Goal: Information Seeking & Learning: Learn about a topic

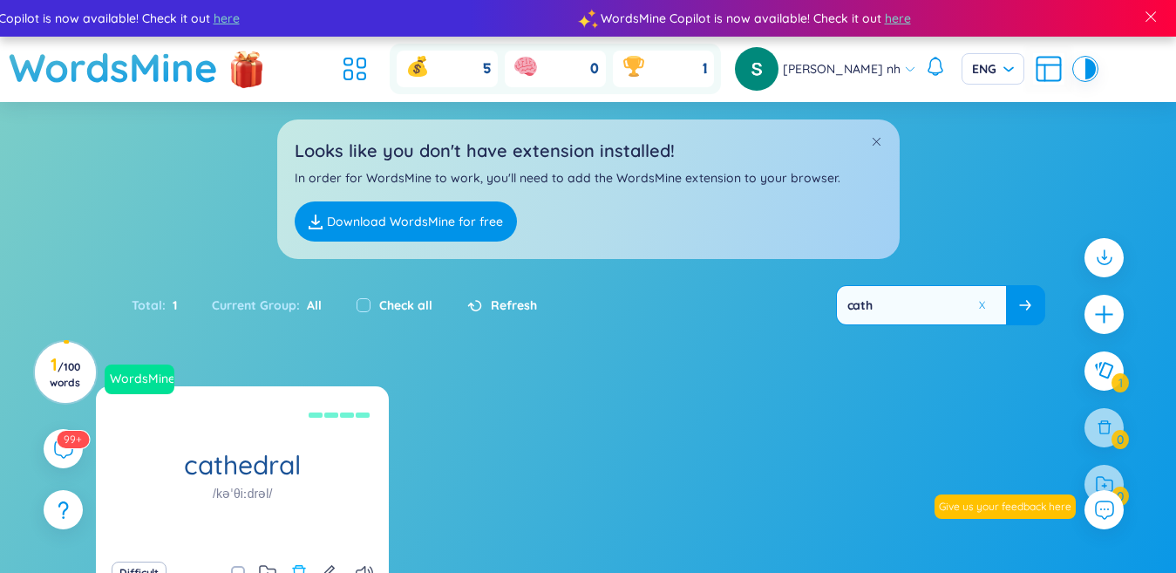
scroll to position [174, 0]
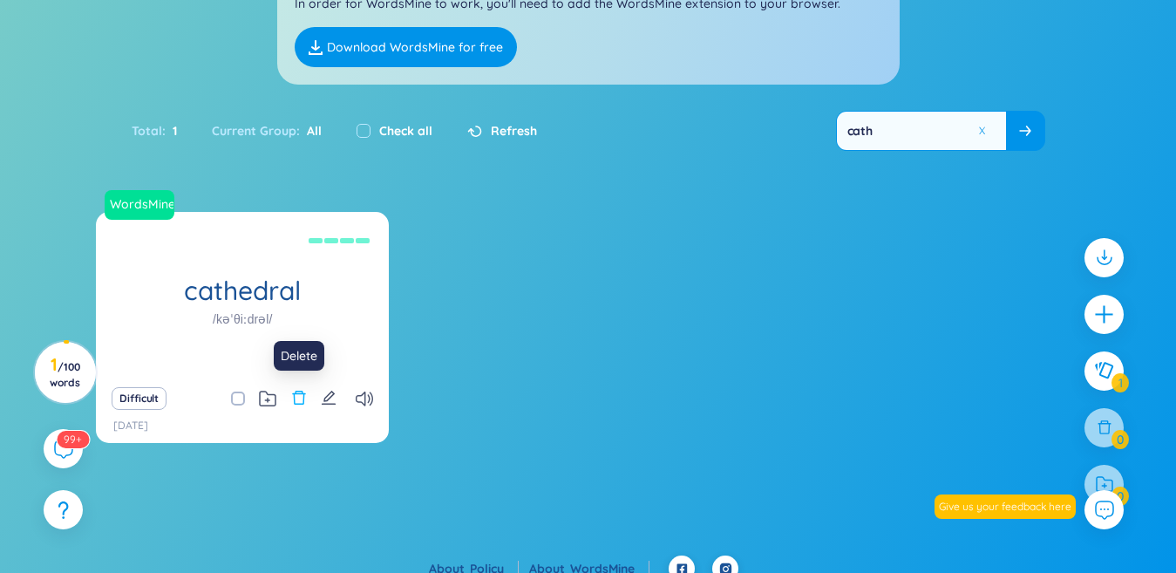
type input "cath"
click at [296, 402] on icon "delete" at bounding box center [299, 398] width 16 height 16
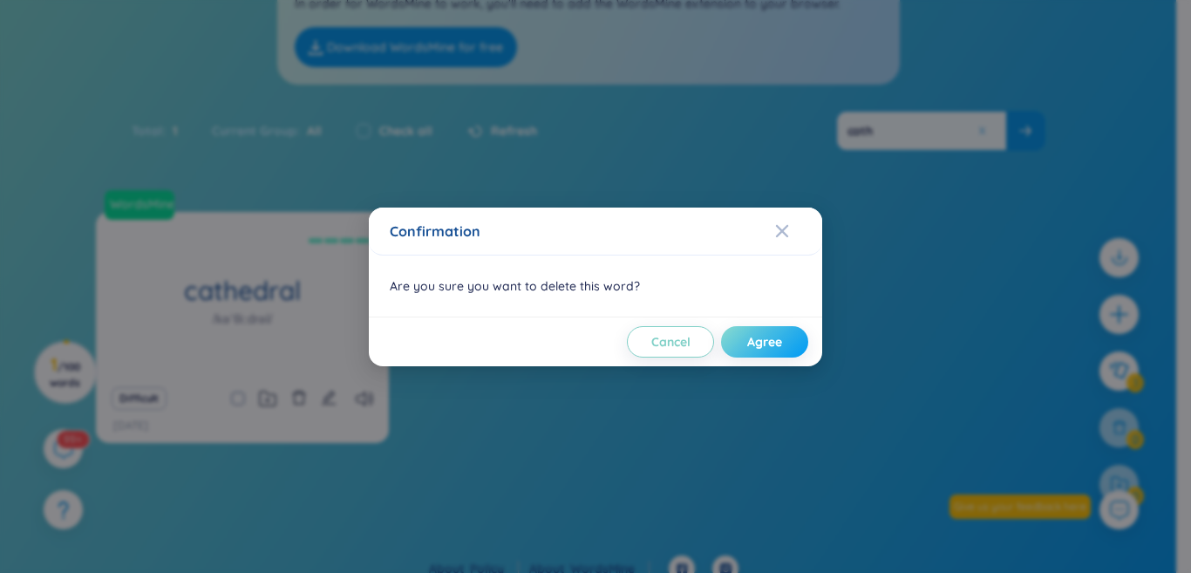
click at [751, 341] on span "Agree" at bounding box center [764, 341] width 35 height 17
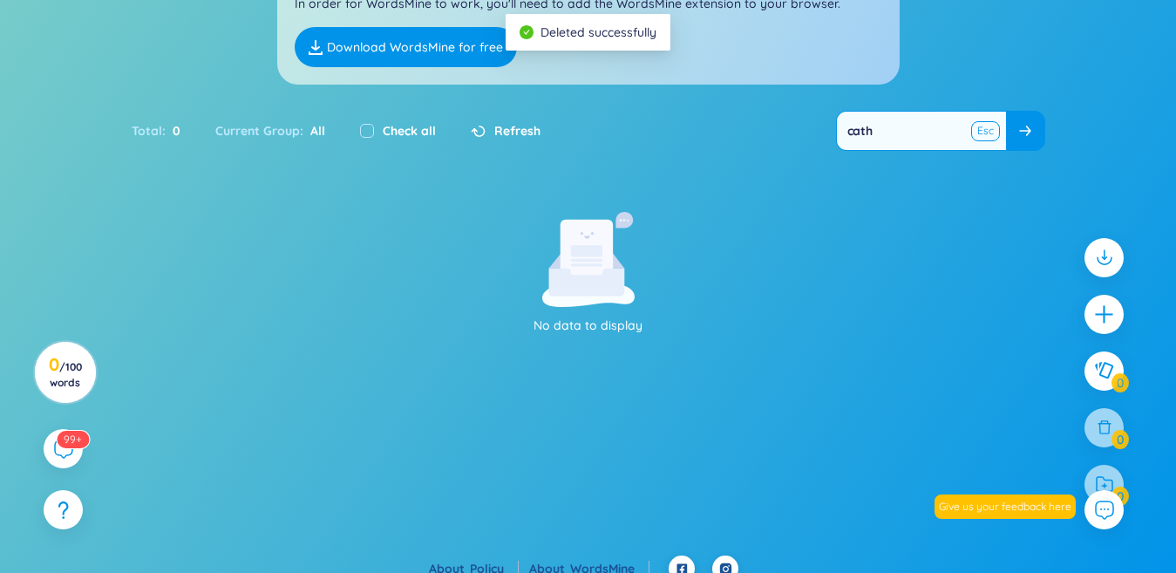
click at [983, 137] on button at bounding box center [986, 131] width 26 height 22
click at [963, 133] on input "text" at bounding box center [921, 131] width 169 height 38
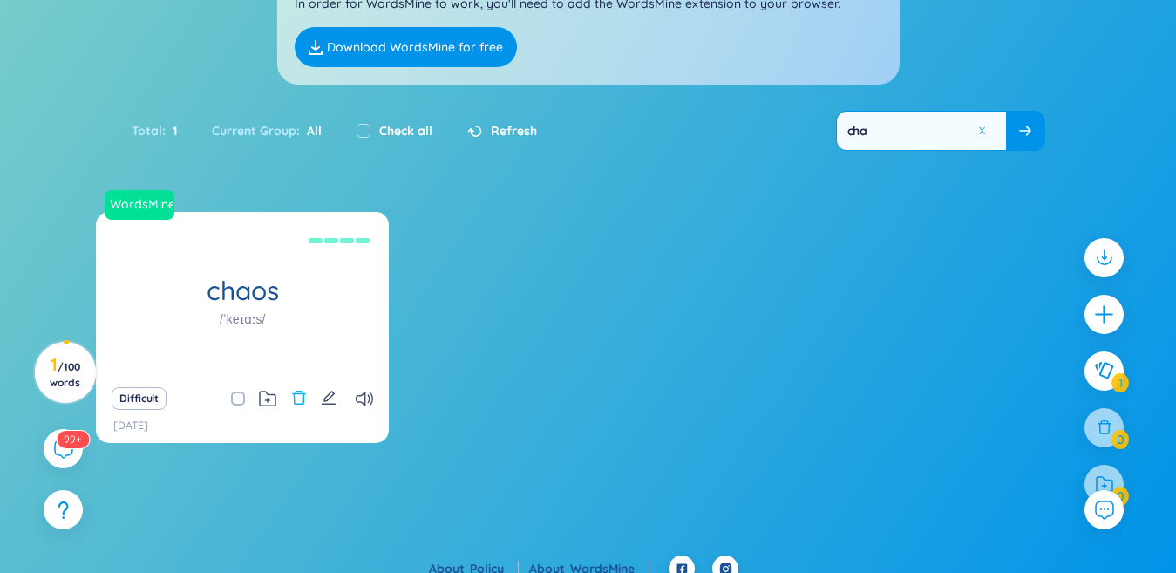
type input "cha"
click at [293, 397] on icon "delete" at bounding box center [299, 398] width 16 height 16
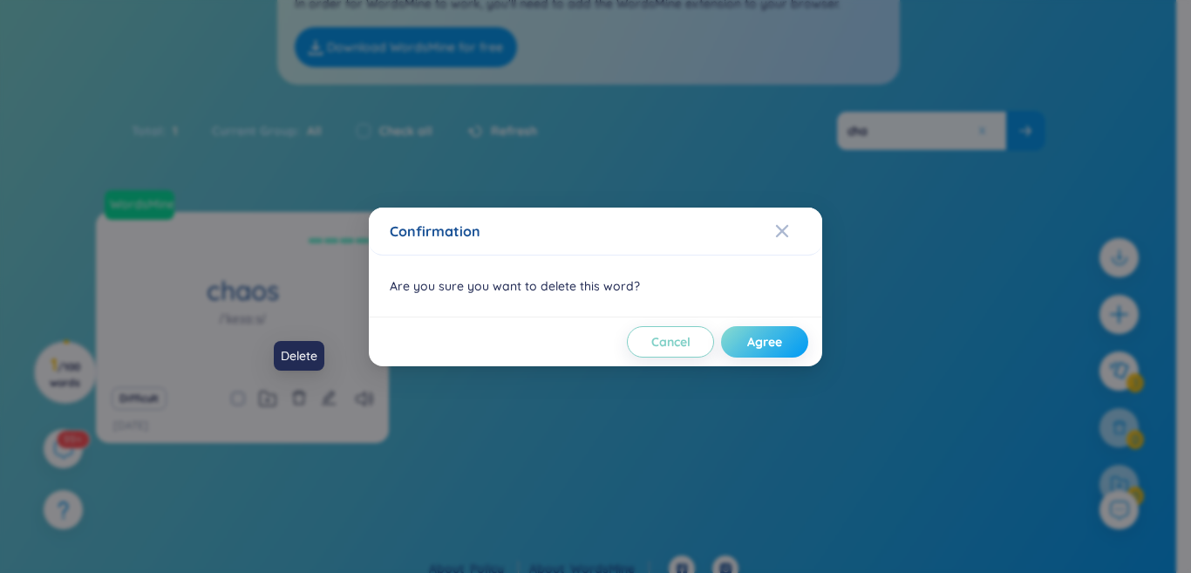
click at [736, 337] on button "Agree" at bounding box center [764, 341] width 87 height 31
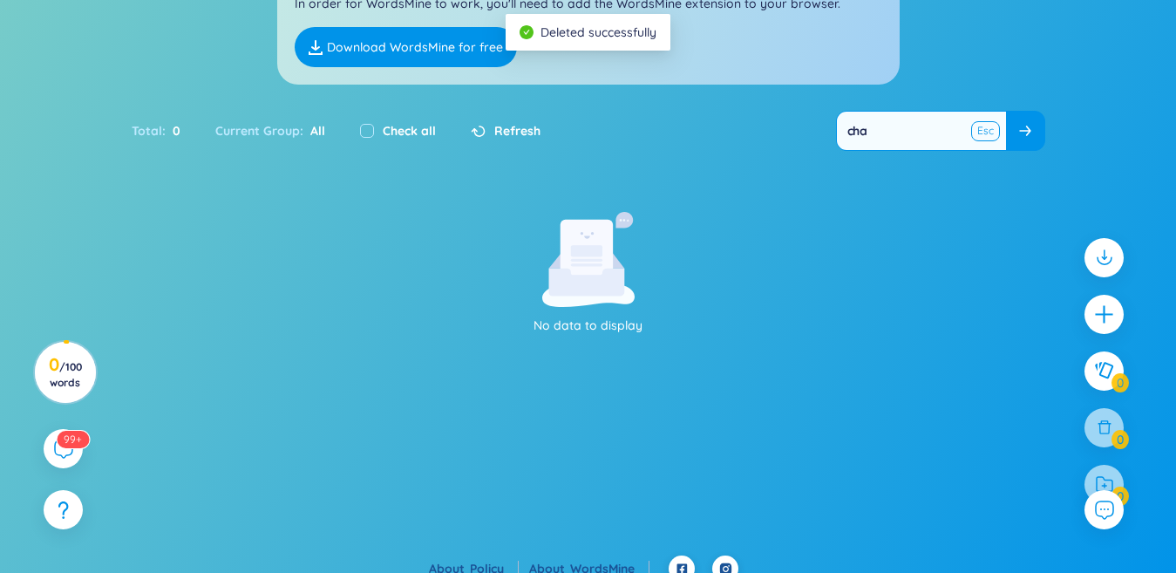
click at [983, 134] on button at bounding box center [986, 131] width 26 height 22
click at [951, 128] on input "text" at bounding box center [921, 131] width 169 height 38
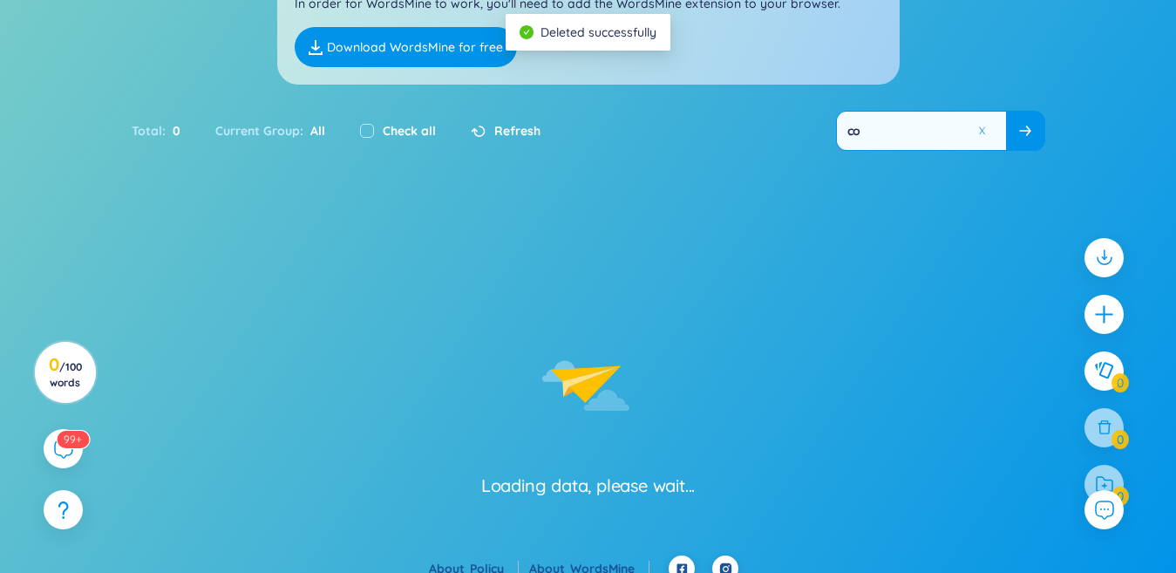
type input "con"
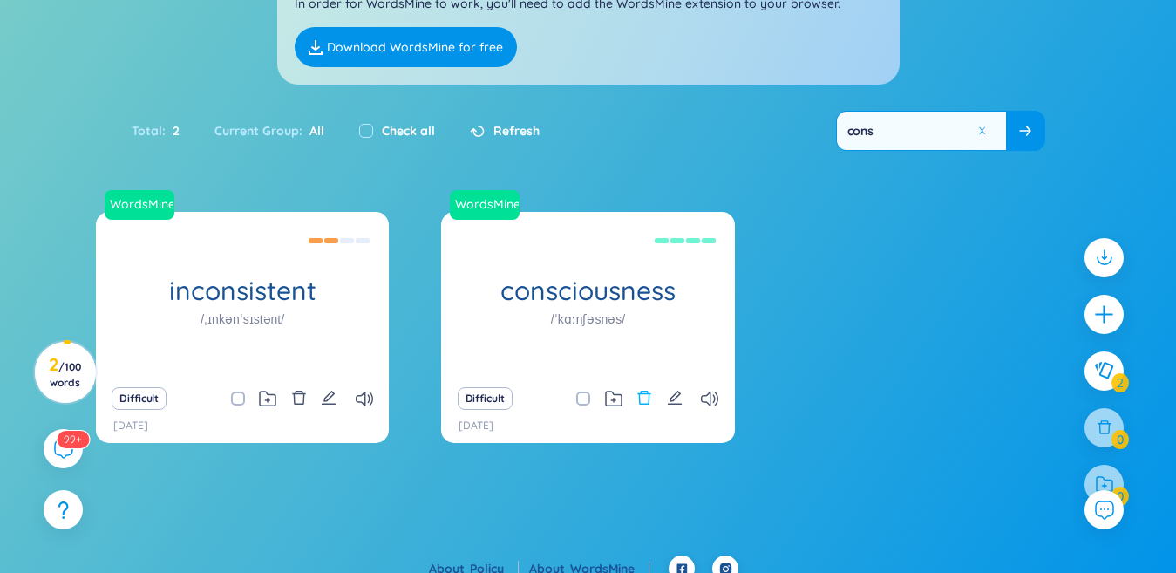
type input "cons"
click at [646, 394] on icon "delete" at bounding box center [644, 398] width 13 height 14
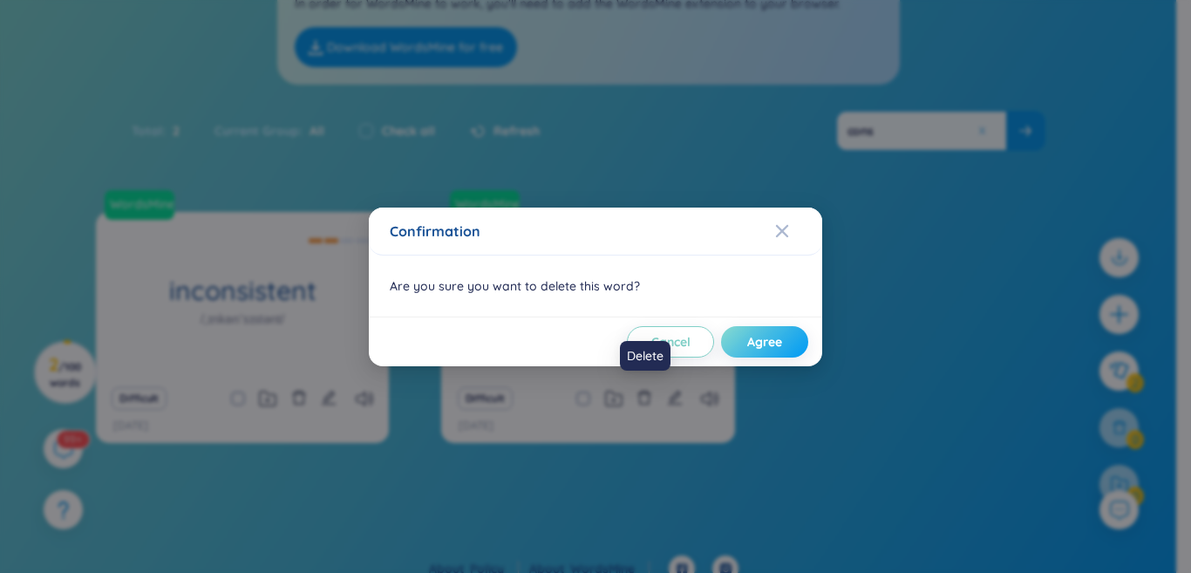
drag, startPoint x: 770, startPoint y: 339, endPoint x: 768, endPoint y: 349, distance: 9.7
click at [768, 349] on span "Agree" at bounding box center [764, 341] width 35 height 17
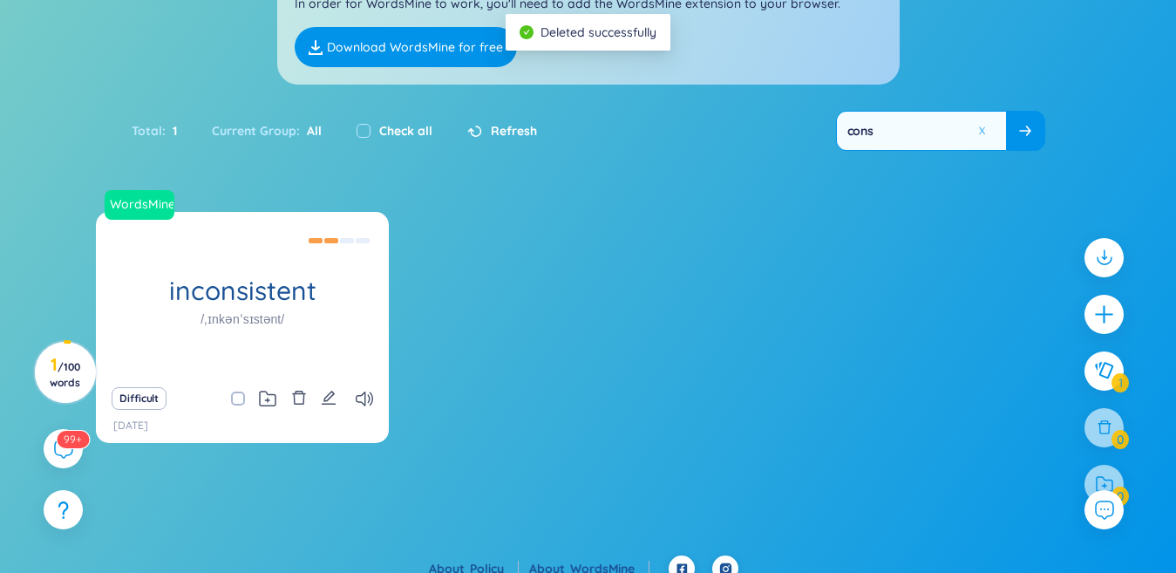
scroll to position [0, 0]
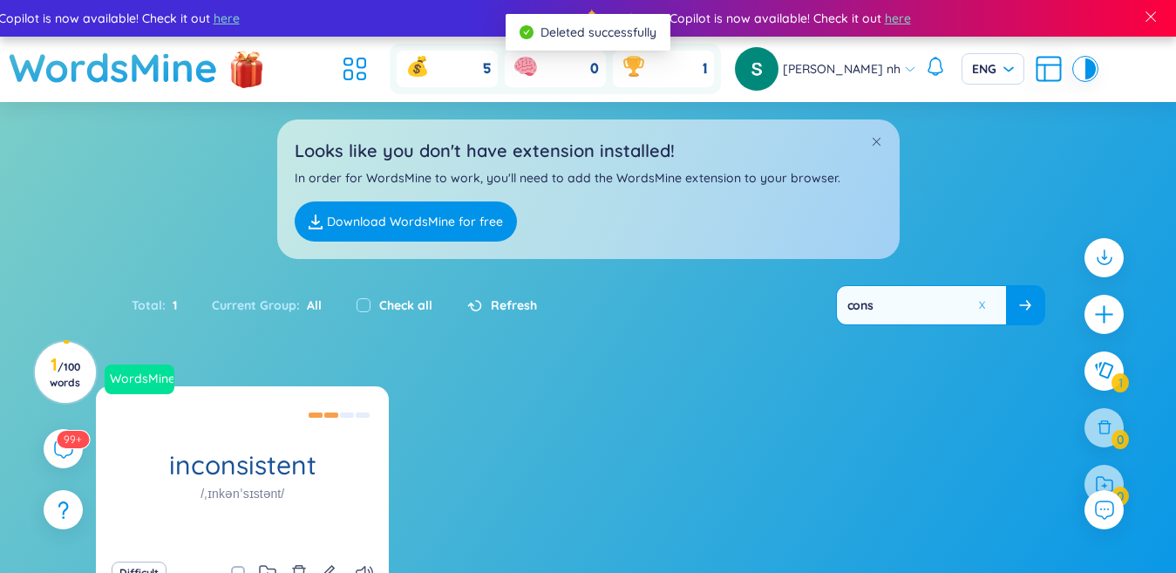
click at [371, 75] on icon at bounding box center [354, 68] width 31 height 31
click at [388, 65] on header "WordsMine 5 0 1 [PERSON_NAME] nh ENG" at bounding box center [588, 69] width 1176 height 65
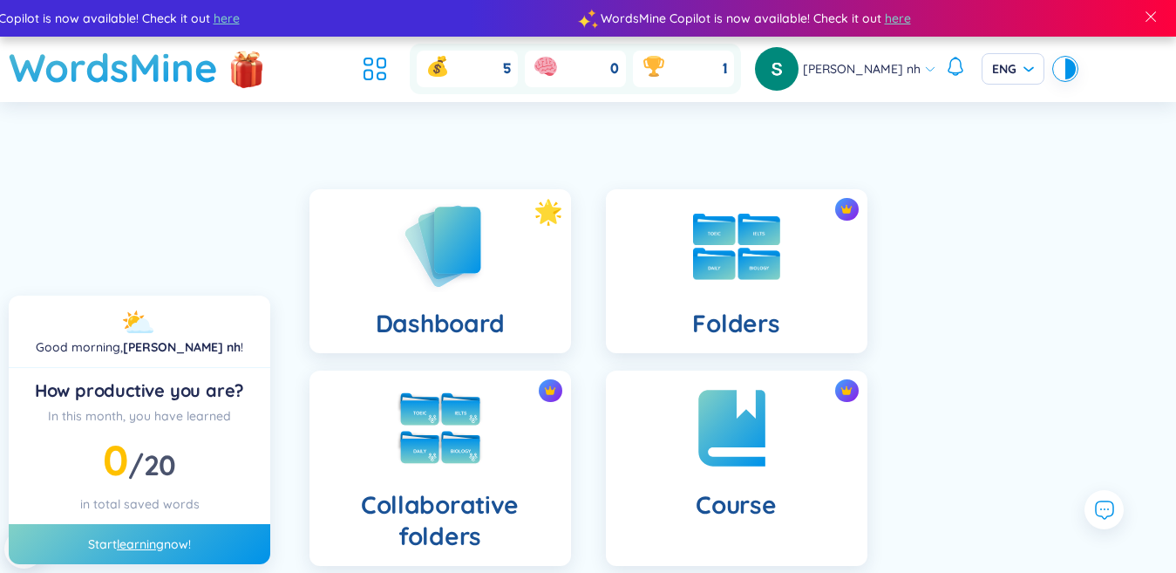
scroll to position [436, 0]
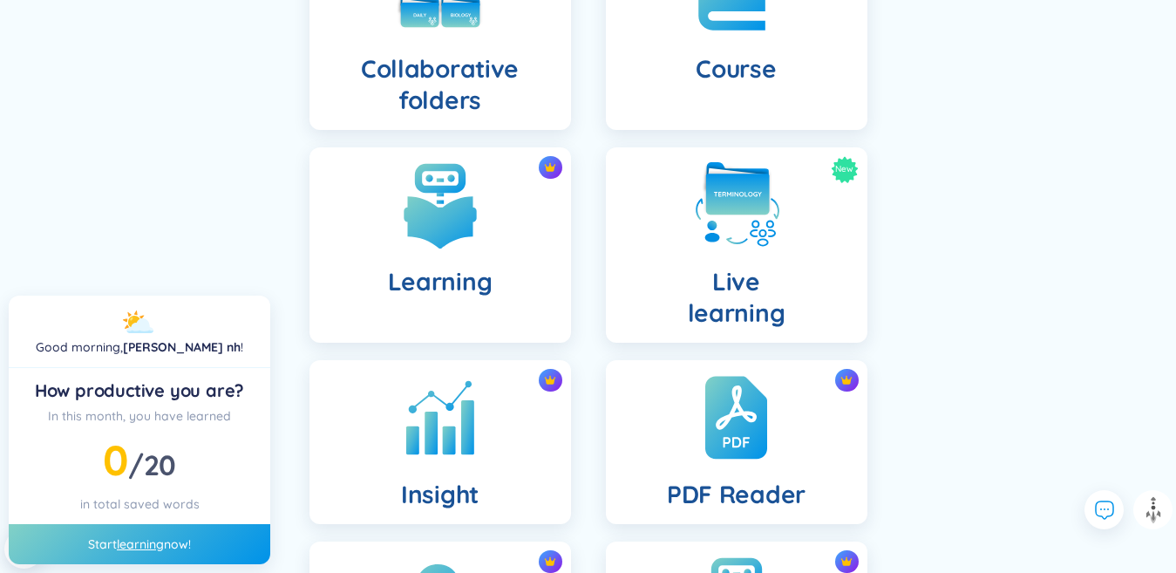
drag, startPoint x: 459, startPoint y: 297, endPoint x: 317, endPoint y: 568, distance: 305.4
click at [459, 297] on div "Learning" at bounding box center [441, 244] width 262 height 195
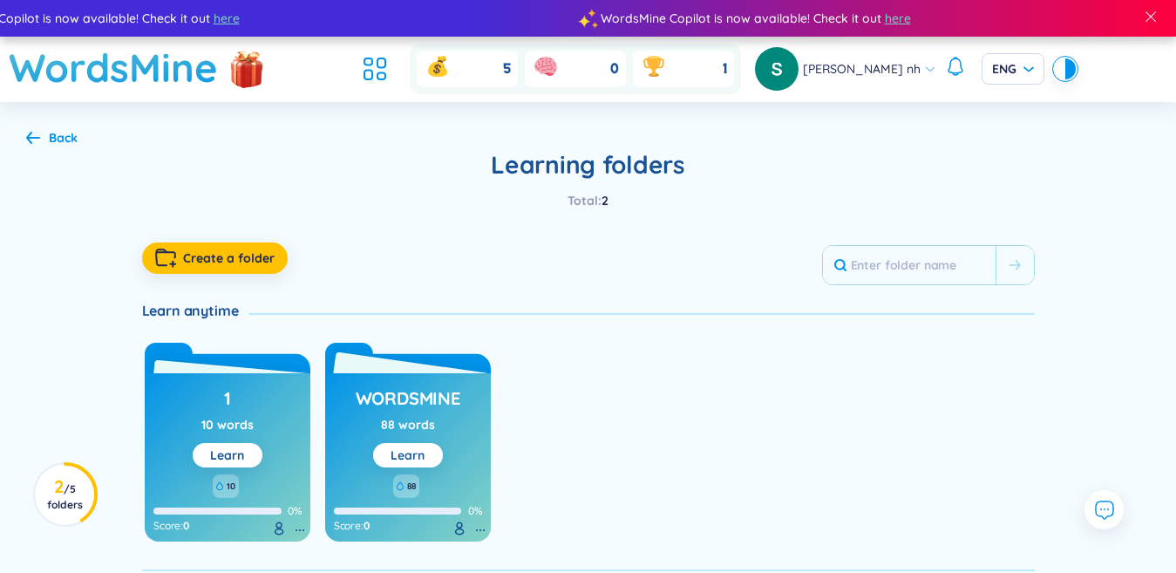
click at [431, 450] on button "Learn" at bounding box center [408, 455] width 70 height 24
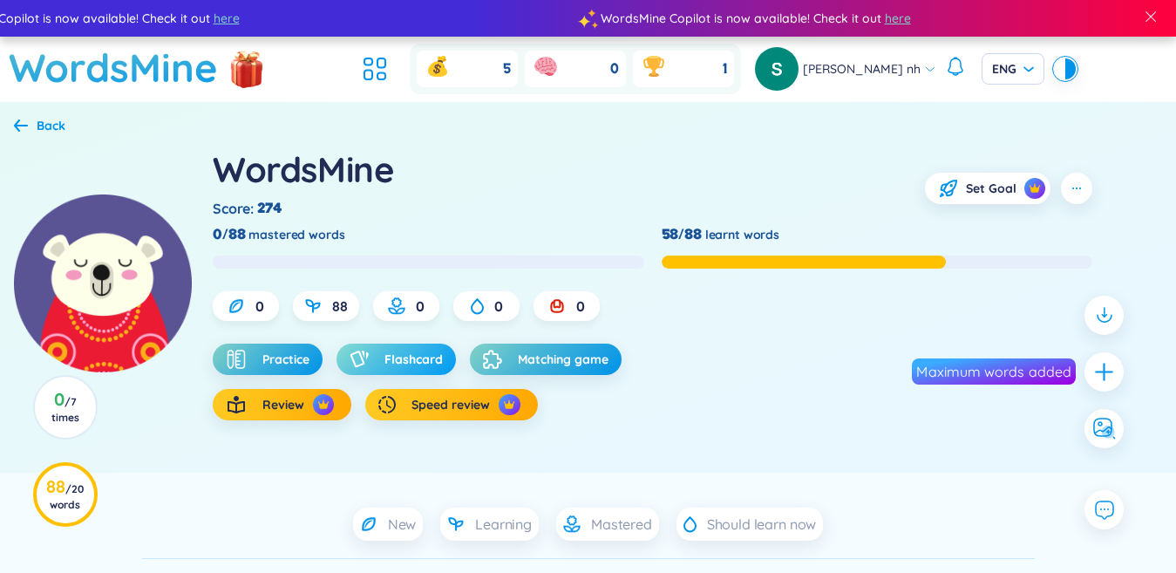
click at [438, 356] on span "Flashcard" at bounding box center [414, 359] width 58 height 17
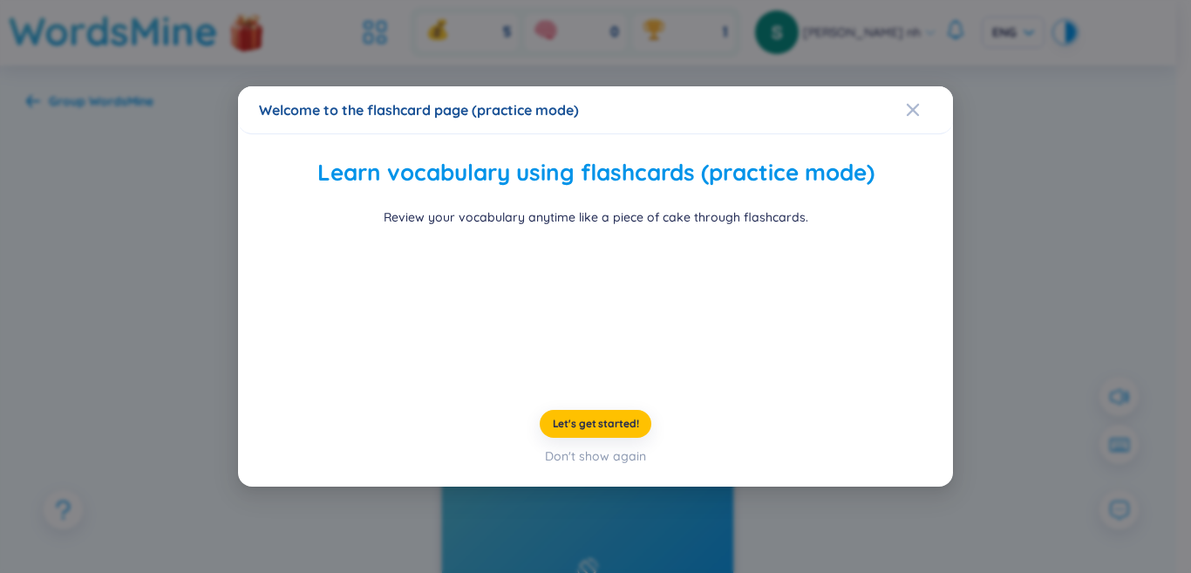
click at [1108, 458] on div "Welcome to the flashcard page (practice mode) Learn vocabulary using flashcards…" at bounding box center [595, 286] width 1191 height 573
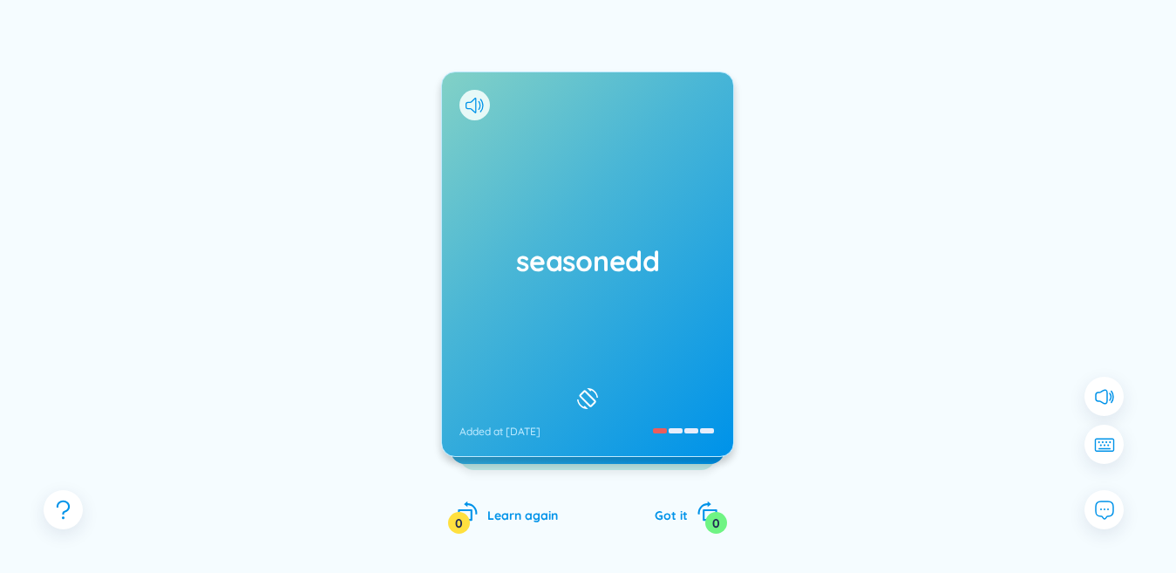
scroll to position [140, 0]
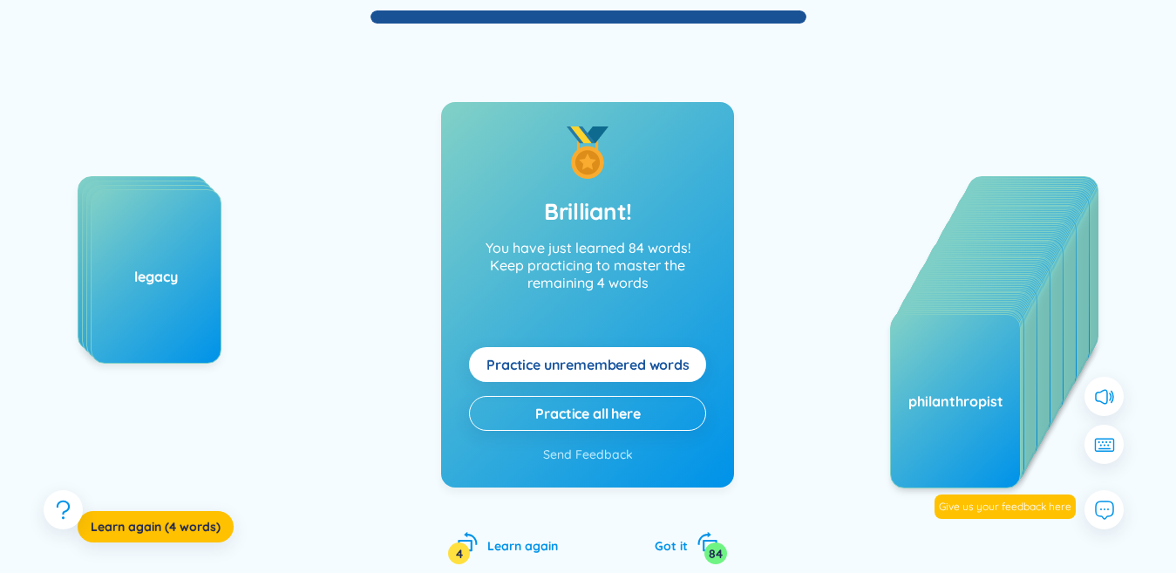
click at [544, 357] on span "Practice unremembered words" at bounding box center [588, 364] width 203 height 19
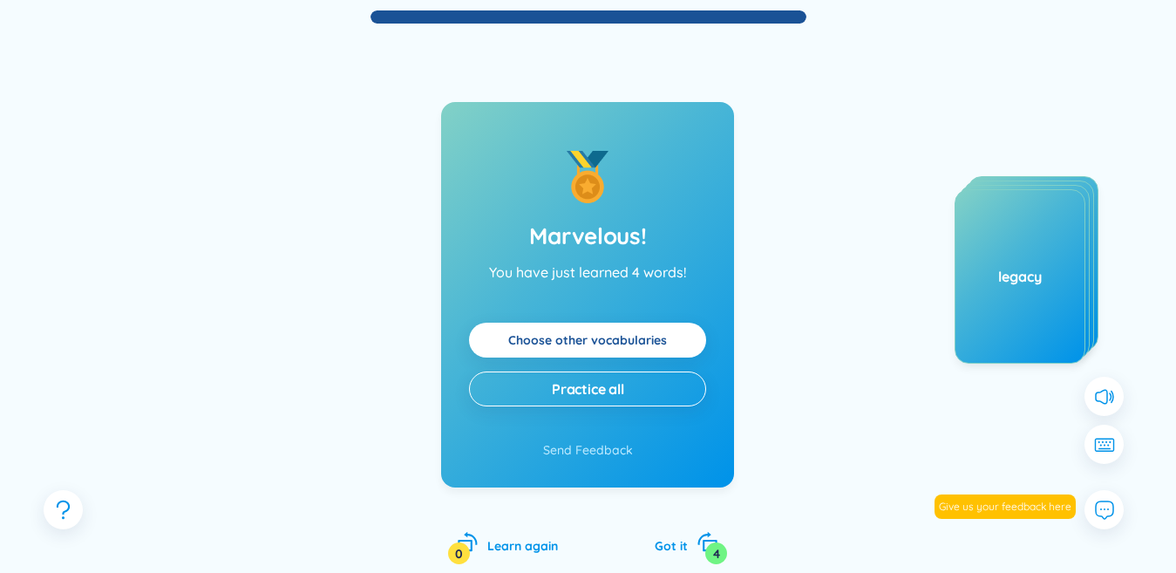
scroll to position [0, 0]
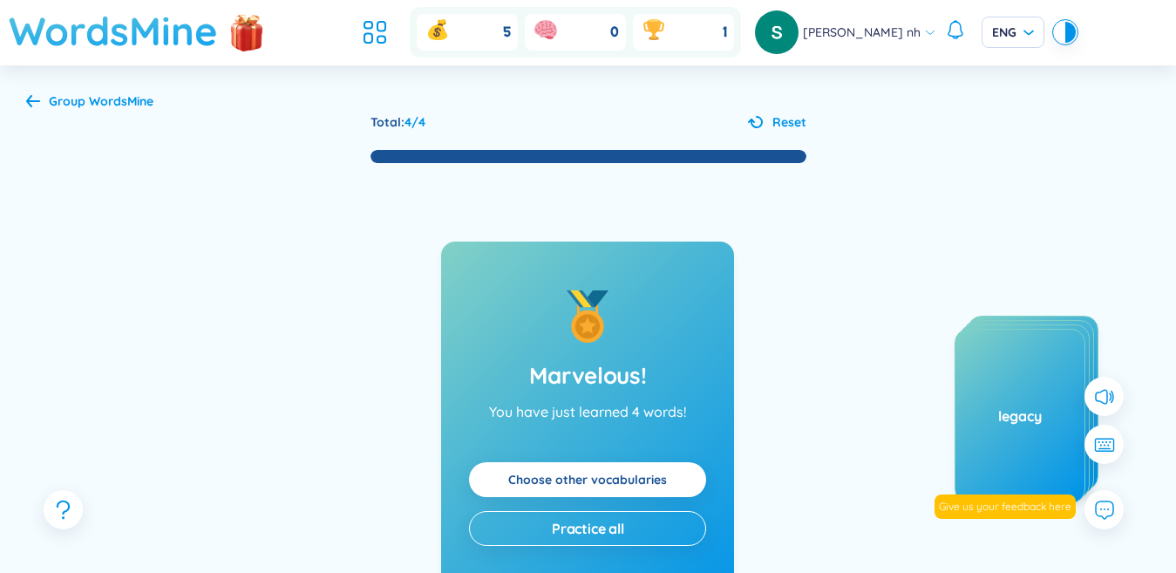
click at [119, 14] on h1 "WordsMine" at bounding box center [113, 31] width 209 height 62
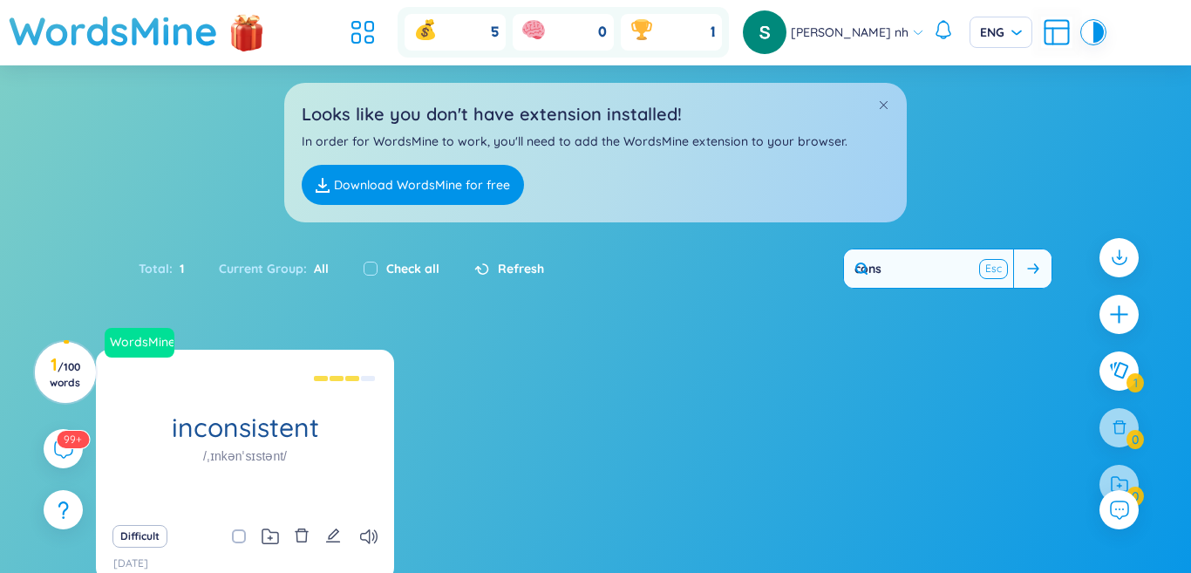
click at [991, 258] on button at bounding box center [993, 269] width 26 height 22
click at [975, 249] on input "text" at bounding box center [928, 268] width 169 height 38
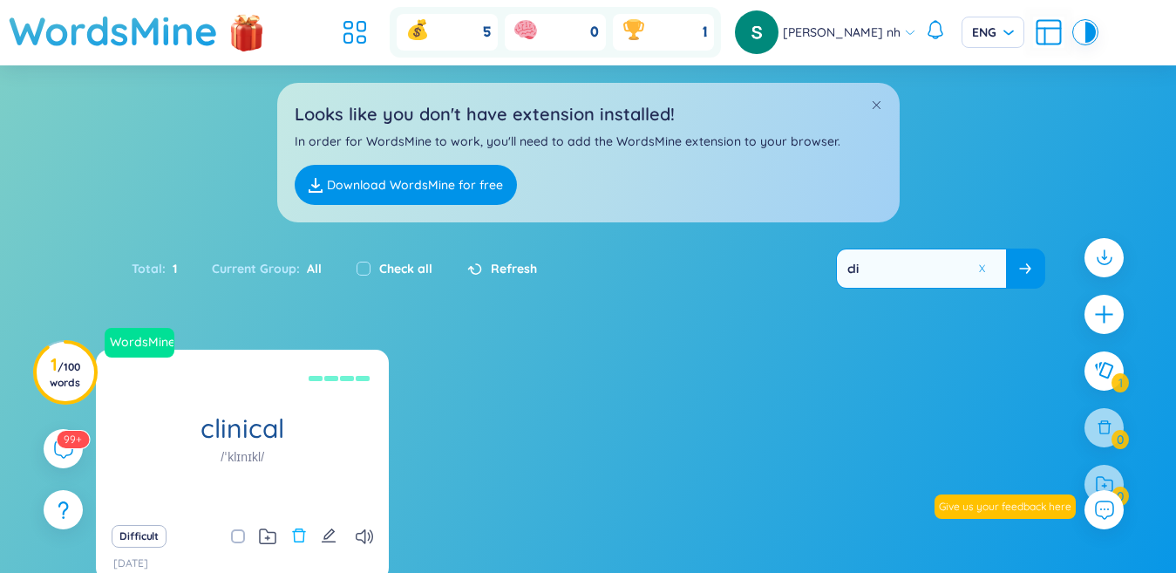
type input "cli"
click at [292, 528] on icon "delete" at bounding box center [299, 536] width 16 height 16
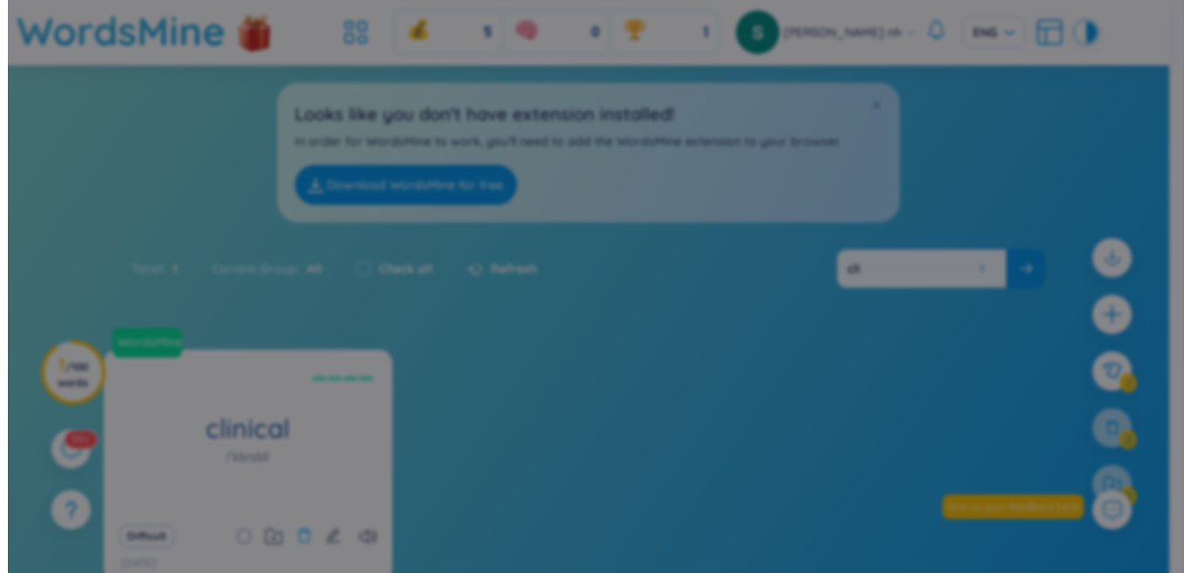
scroll to position [87, 0]
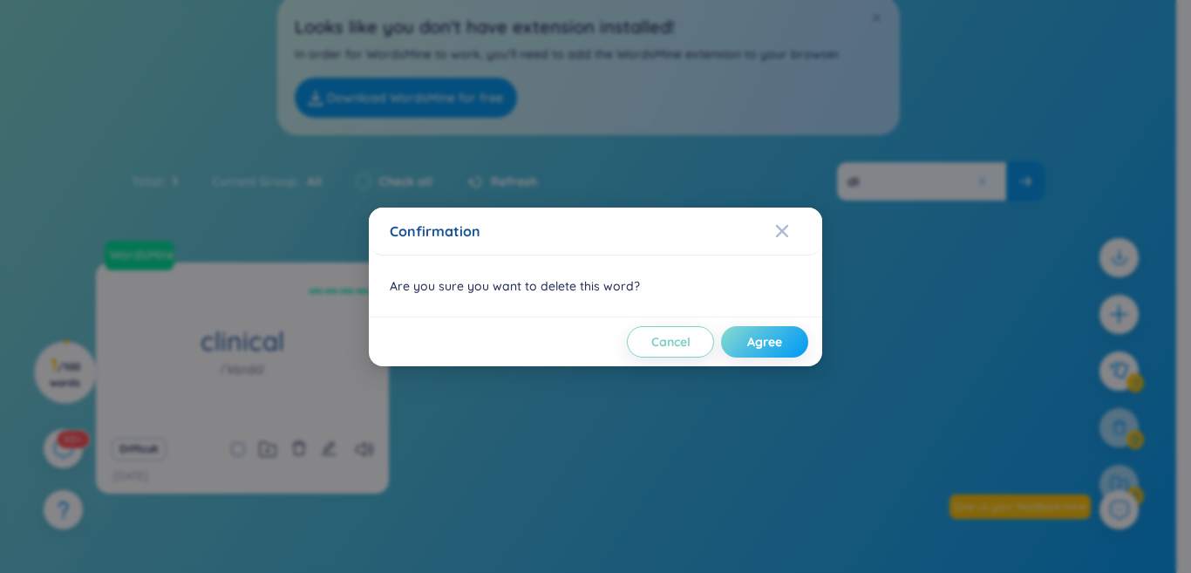
click at [766, 339] on span "Agree" at bounding box center [764, 341] width 35 height 17
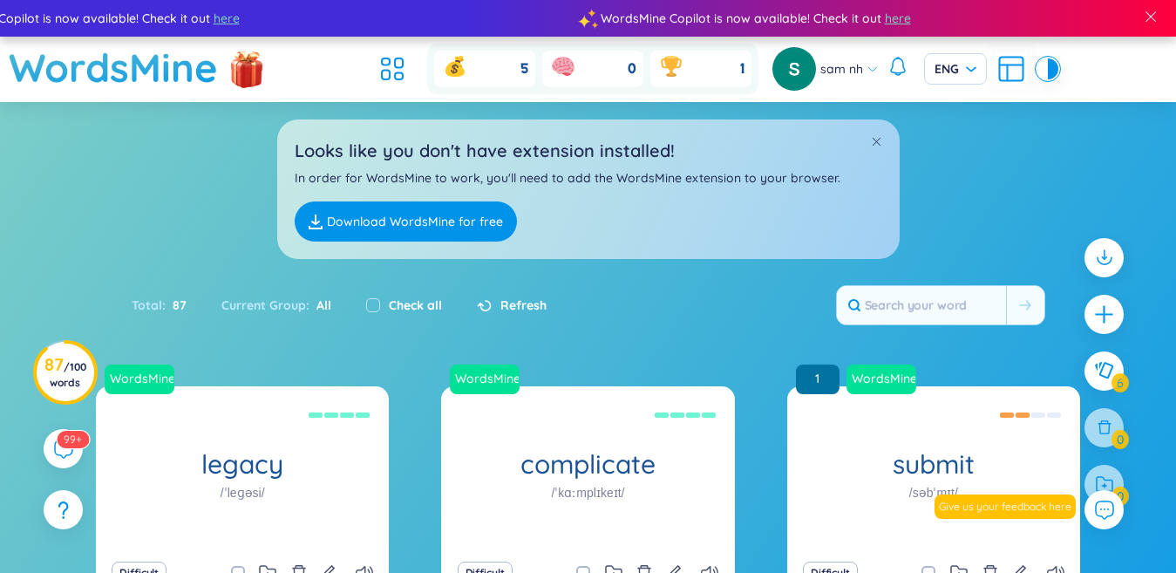
scroll to position [174, 0]
